Goal: Transaction & Acquisition: Purchase product/service

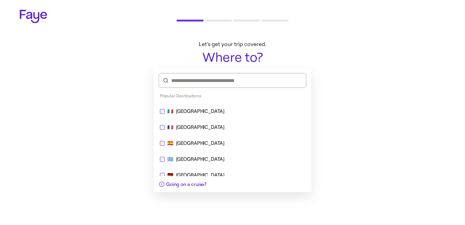
click at [228, 123] on div "🇫🇷 [GEOGRAPHIC_DATA]" at bounding box center [232, 127] width 153 height 15
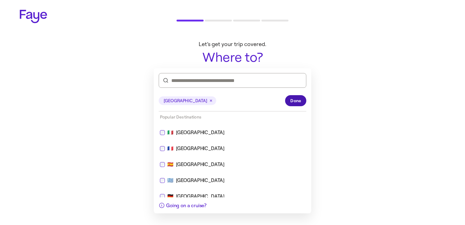
click at [301, 105] on button "Done" at bounding box center [295, 100] width 21 height 11
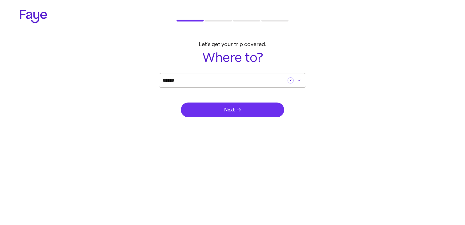
click at [256, 113] on button "Next" at bounding box center [232, 110] width 103 height 15
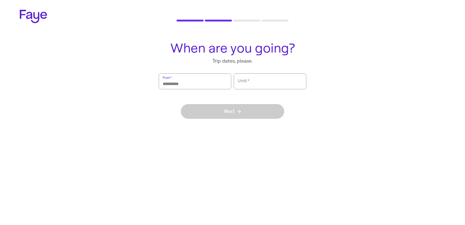
click at [220, 81] on input "From   *" at bounding box center [195, 81] width 65 height 14
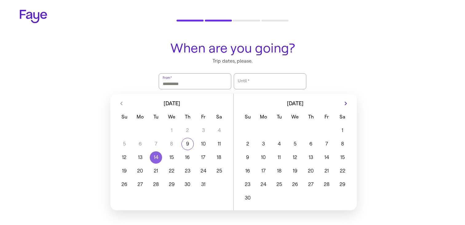
click at [155, 155] on button "14" at bounding box center [156, 158] width 16 height 12
click at [203, 157] on button "17" at bounding box center [204, 158] width 16 height 12
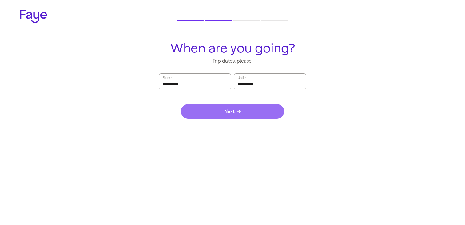
click at [237, 108] on button "Next" at bounding box center [232, 111] width 103 height 15
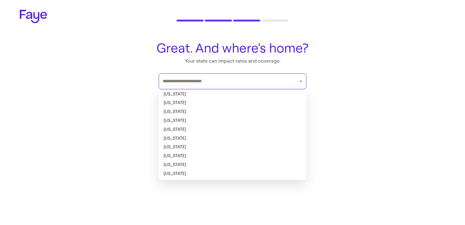
click at [244, 85] on input "text" at bounding box center [229, 81] width 132 height 9
click at [236, 94] on li "[US_STATE]" at bounding box center [233, 94] width 148 height 9
type input "*******"
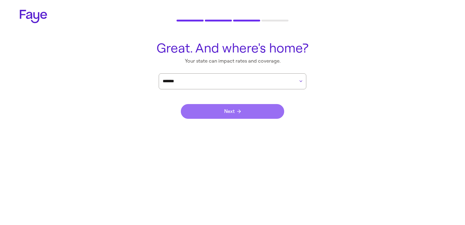
click at [244, 109] on button "Next" at bounding box center [232, 111] width 103 height 15
